Goal: Task Accomplishment & Management: Manage account settings

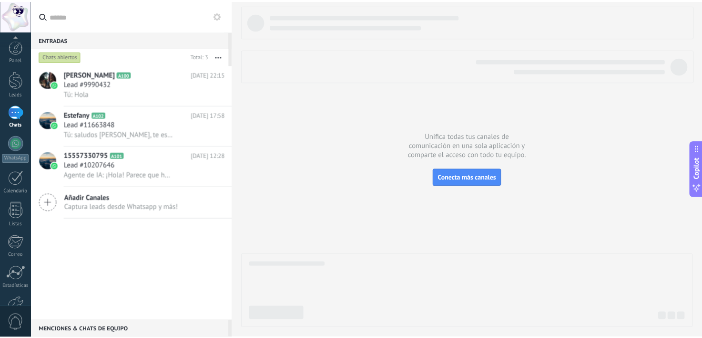
scroll to position [59, 0]
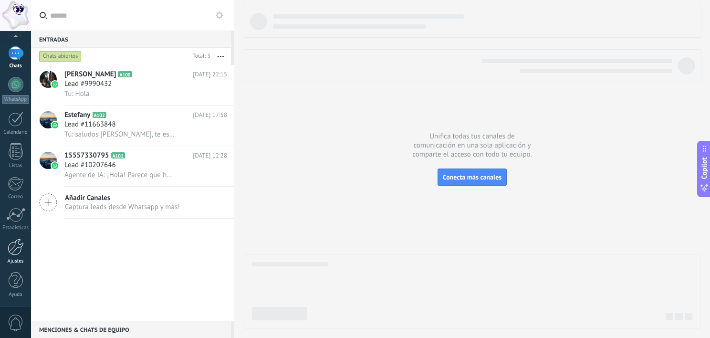
click at [14, 256] on link "Ajustes" at bounding box center [15, 251] width 31 height 26
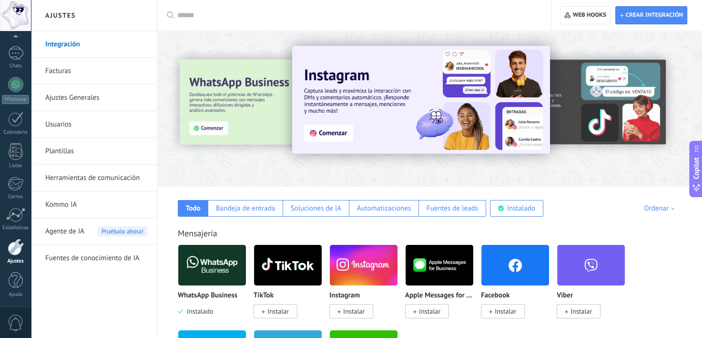
click at [93, 47] on link "Integración" at bounding box center [96, 44] width 102 height 27
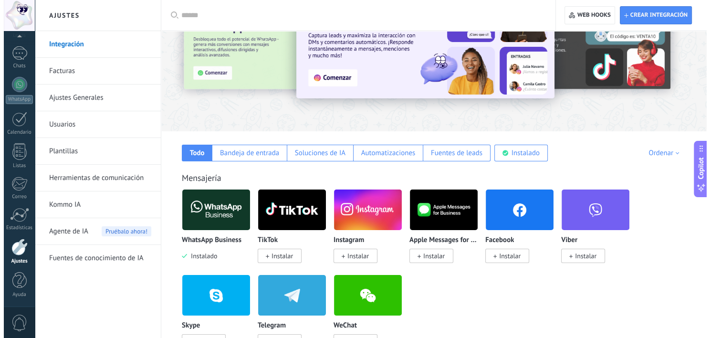
scroll to position [56, 0]
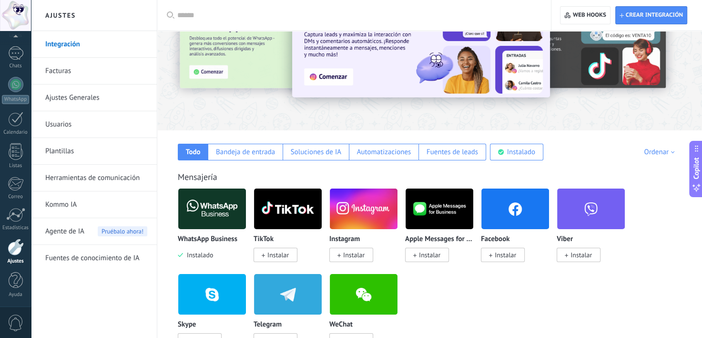
click at [227, 210] on img at bounding box center [212, 209] width 68 height 46
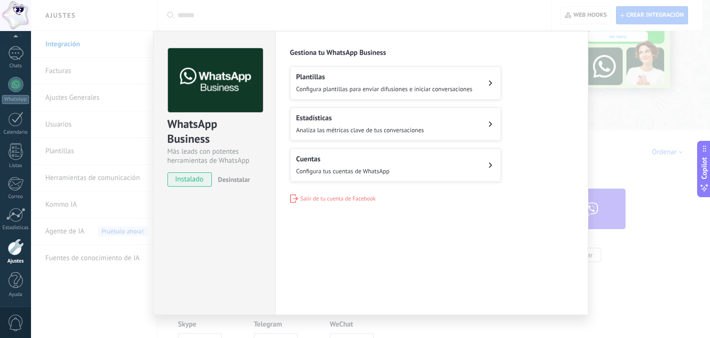
click at [395, 164] on button "Cuentas Configura tus cuentas de WhatsApp" at bounding box center [395, 164] width 211 height 33
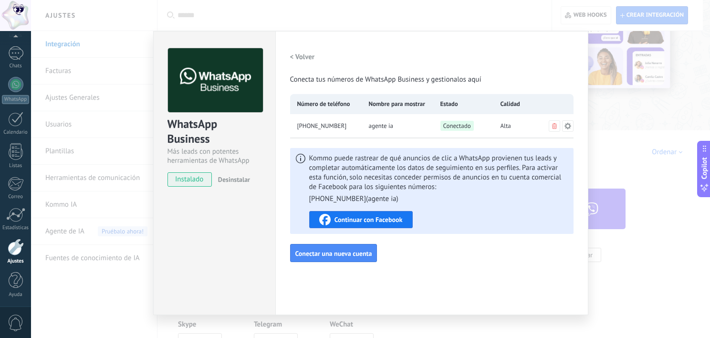
click at [565, 124] on icon at bounding box center [568, 126] width 8 height 8
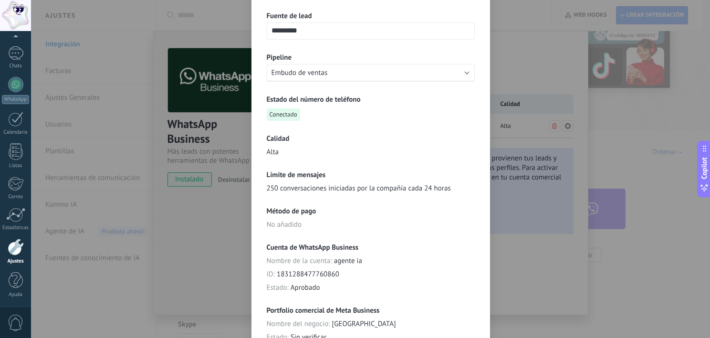
scroll to position [0, 0]
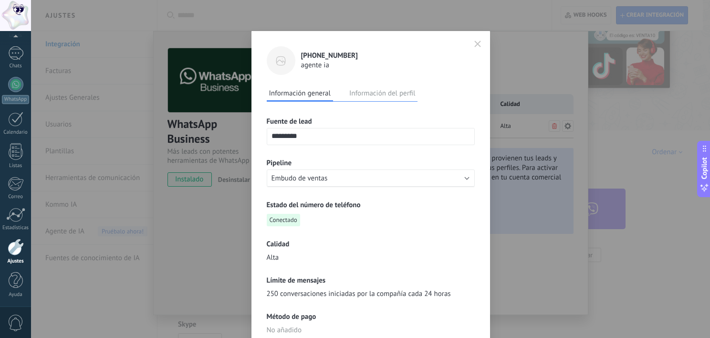
click at [382, 93] on button "Información del perfil" at bounding box center [382, 93] width 71 height 14
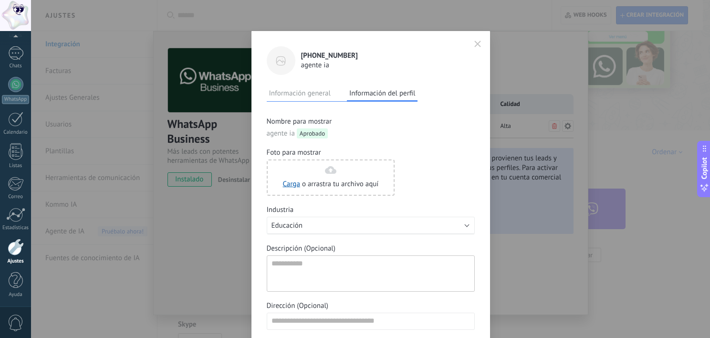
click at [474, 44] on icon "button" at bounding box center [477, 44] width 7 height 7
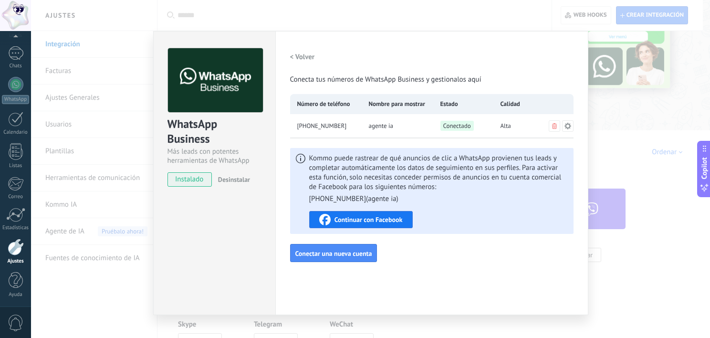
click at [552, 125] on icon at bounding box center [554, 126] width 5 height 6
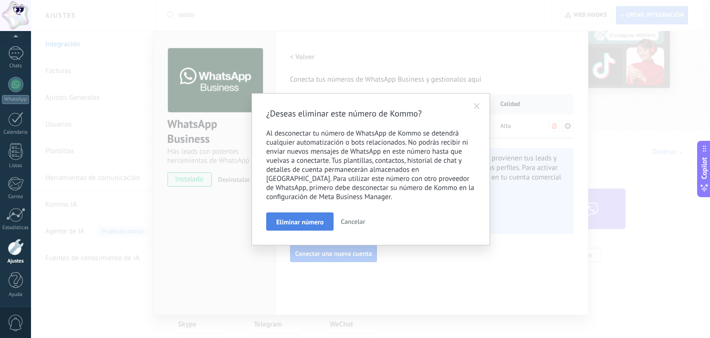
click at [309, 220] on span "Eliminar número" at bounding box center [299, 221] width 47 height 7
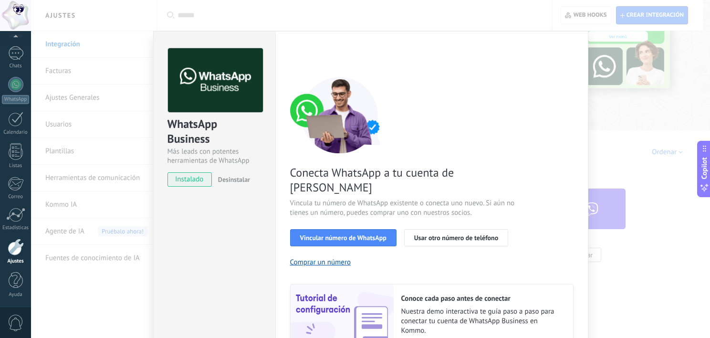
click at [598, 103] on div "WhatsApp Business Más leads con potentes herramientas de WhatsApp instalado Des…" at bounding box center [370, 169] width 679 height 338
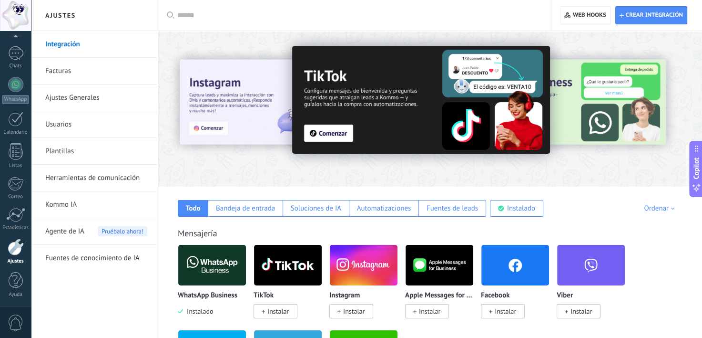
click at [679, 124] on div at bounding box center [666, 108] width 215 height 86
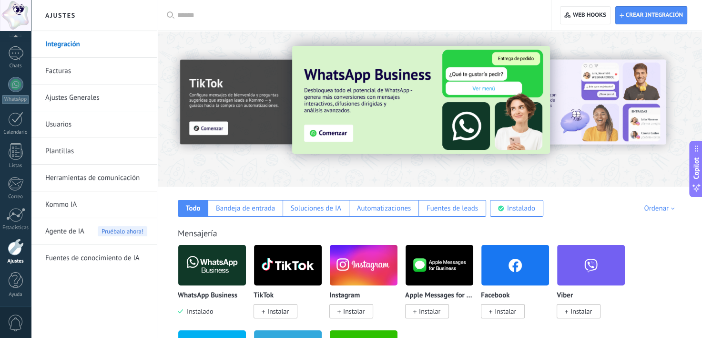
click at [679, 124] on div at bounding box center [666, 108] width 215 height 86
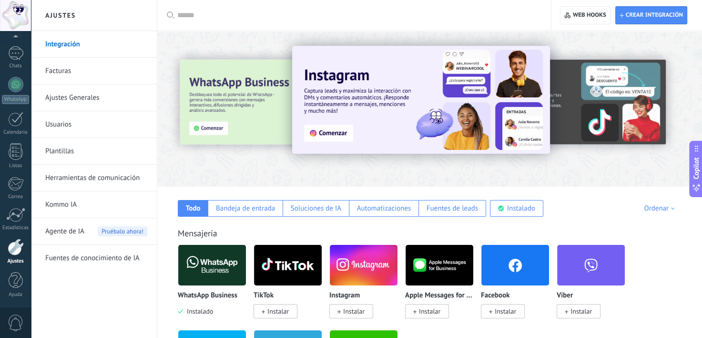
click at [679, 124] on div at bounding box center [666, 108] width 215 height 86
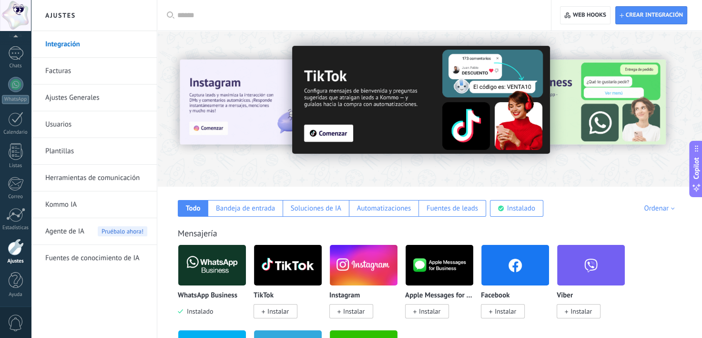
click at [679, 124] on div at bounding box center [666, 108] width 215 height 86
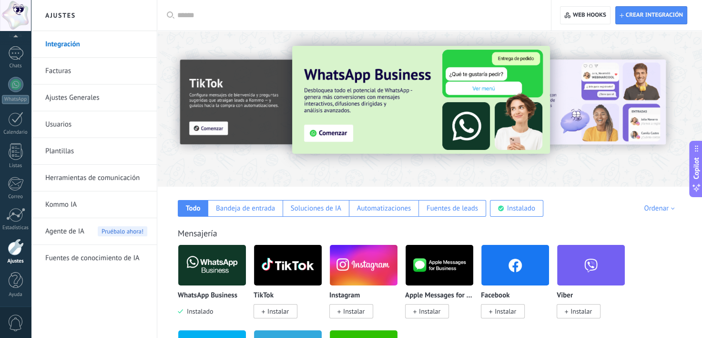
click at [679, 124] on div at bounding box center [666, 108] width 215 height 86
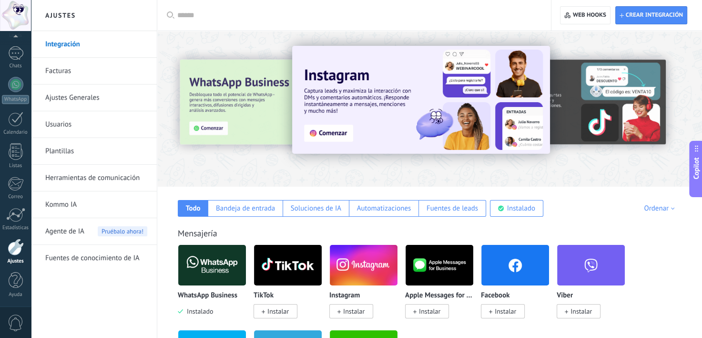
click at [679, 124] on div at bounding box center [666, 108] width 215 height 86
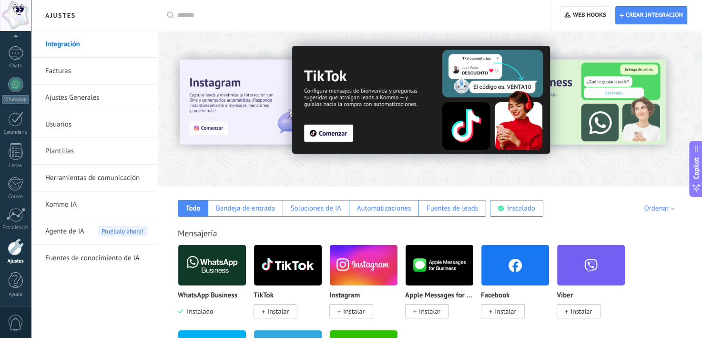
click at [679, 124] on div at bounding box center [666, 108] width 215 height 86
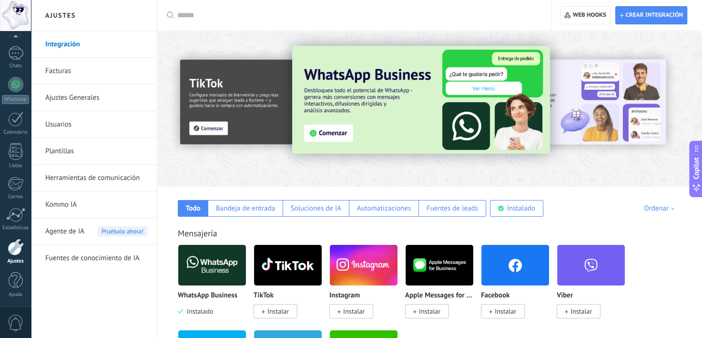
click at [679, 124] on div at bounding box center [666, 108] width 215 height 86
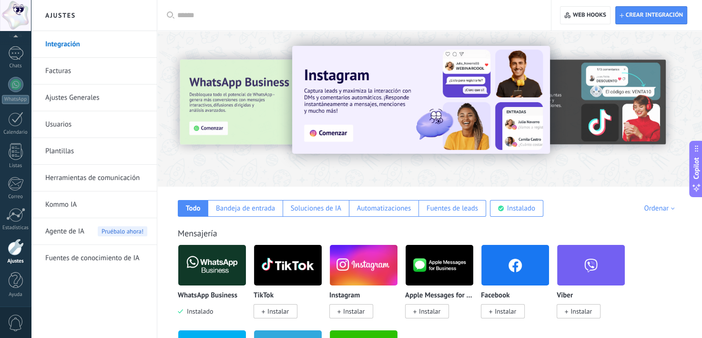
click at [679, 124] on div at bounding box center [666, 108] width 215 height 86
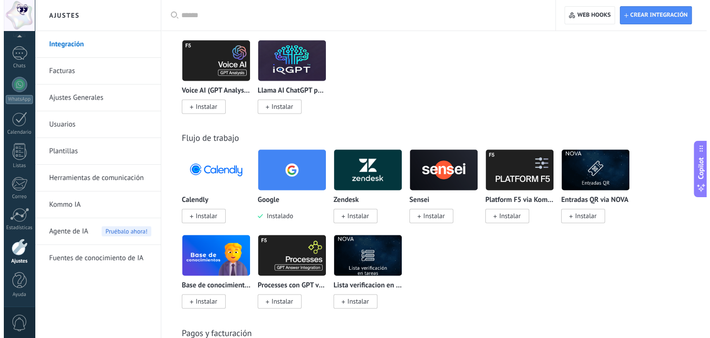
scroll to position [1444, 0]
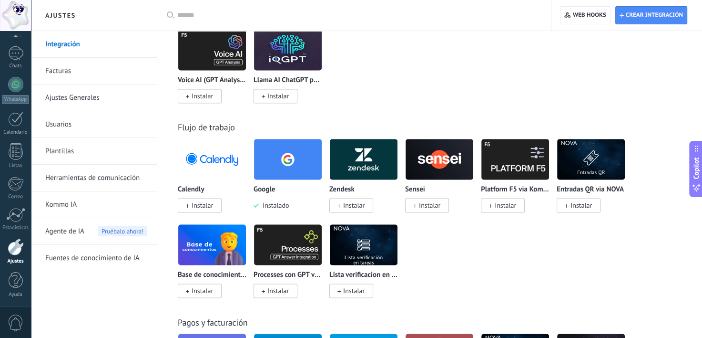
click at [211, 166] on img at bounding box center [212, 159] width 68 height 46
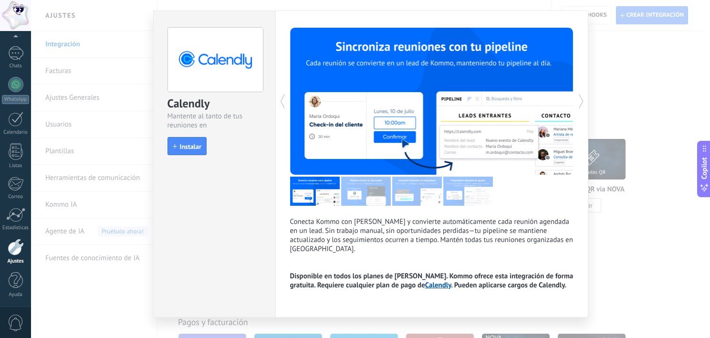
scroll to position [27, 0]
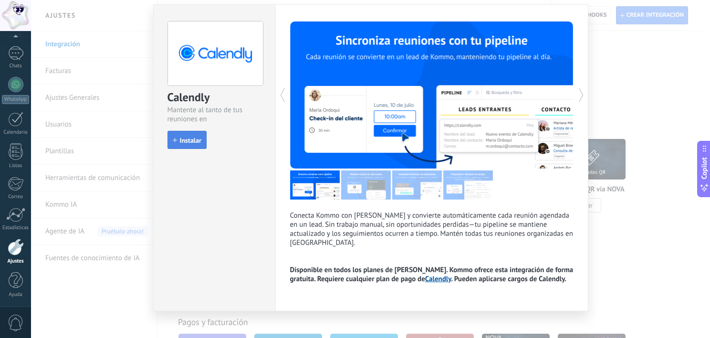
click at [198, 137] on span "Instalar" at bounding box center [190, 140] width 21 height 7
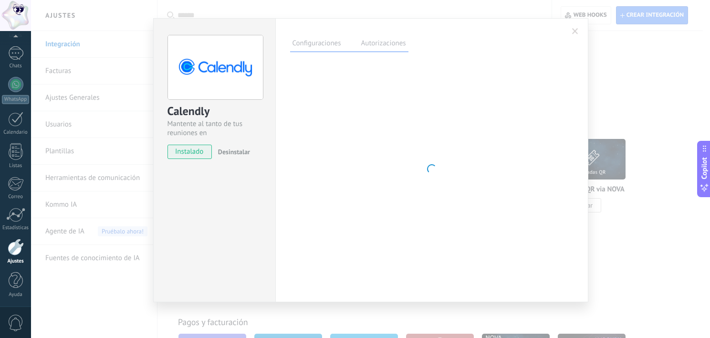
scroll to position [13, 0]
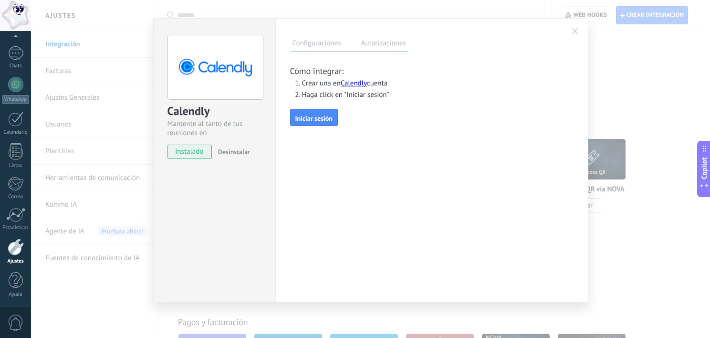
click at [568, 29] on span at bounding box center [575, 31] width 16 height 16
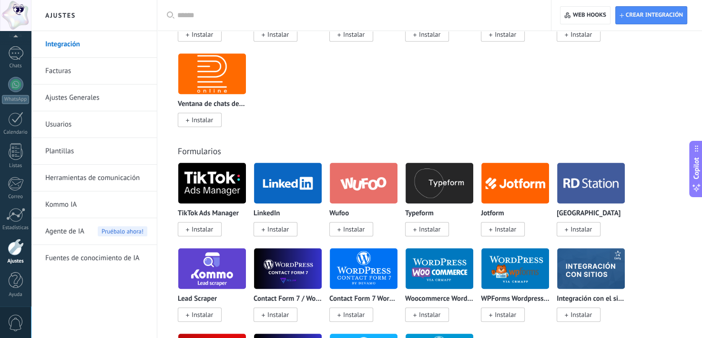
scroll to position [824, 0]
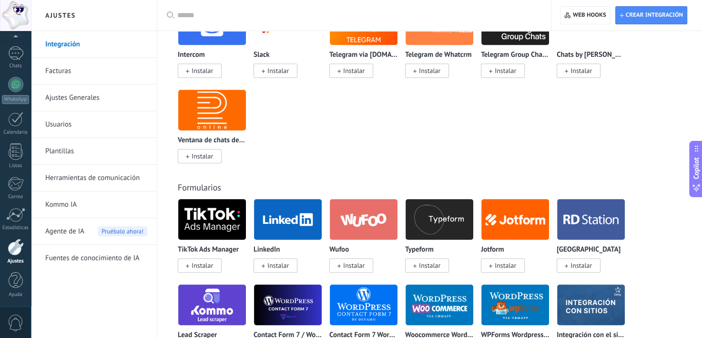
click at [21, 9] on div at bounding box center [15, 15] width 31 height 31
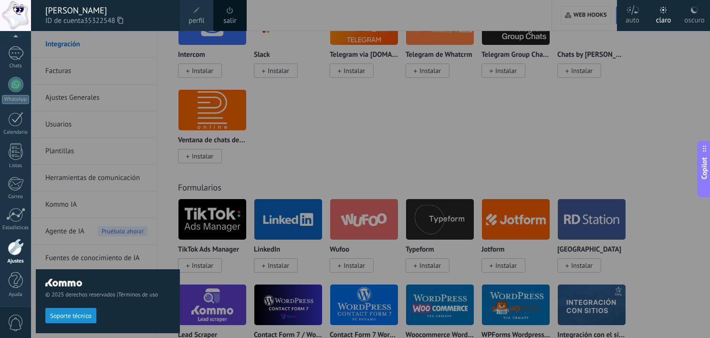
click at [227, 17] on link "salir" at bounding box center [229, 21] width 13 height 10
